Goal: Task Accomplishment & Management: Use online tool/utility

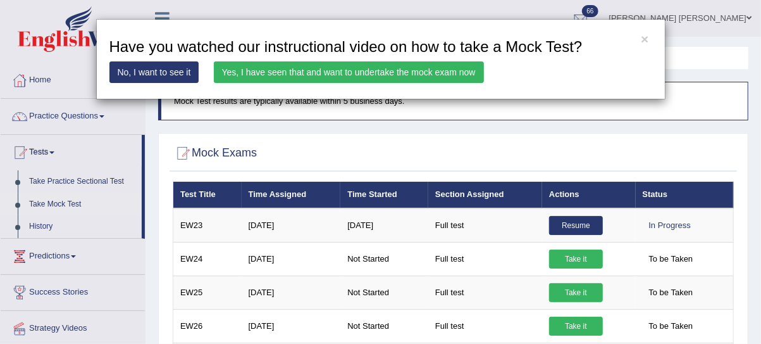
click at [295, 78] on link "Yes, I have seen that and want to undertake the mock exam now" at bounding box center [349, 72] width 270 height 22
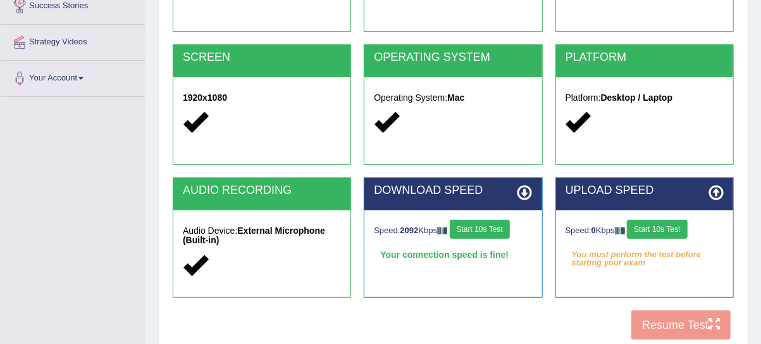
click at [650, 228] on button "Start 10s Test" at bounding box center [657, 229] width 60 height 19
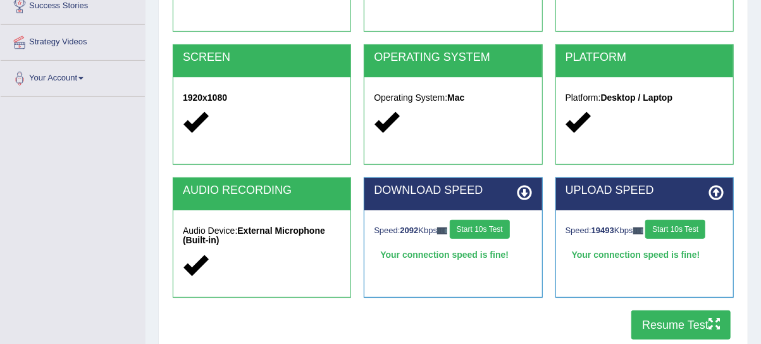
click at [655, 316] on button "Resume Test" at bounding box center [681, 324] width 99 height 29
click at [680, 323] on button "Resume Test" at bounding box center [681, 324] width 99 height 29
